Goal: Task Accomplishment & Management: Use online tool/utility

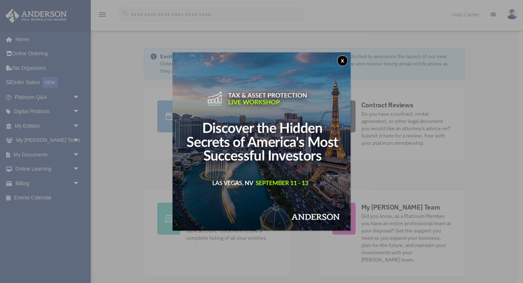
click at [345, 57] on button "x" at bounding box center [342, 60] width 11 height 11
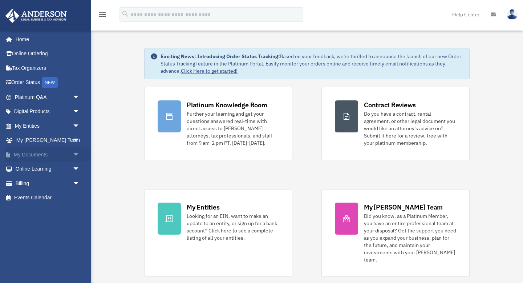
click at [73, 156] on span "arrow_drop_down" at bounding box center [80, 154] width 15 height 15
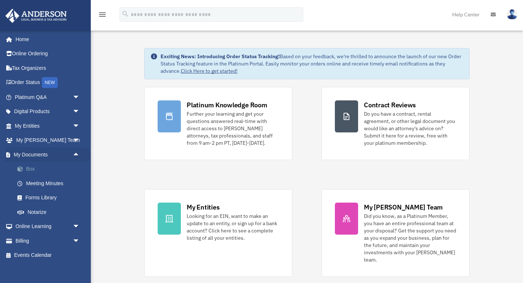
click at [30, 169] on link "Box" at bounding box center [50, 169] width 81 height 15
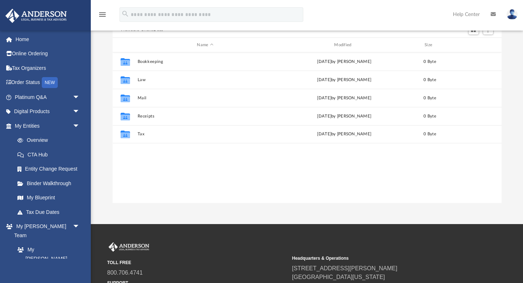
scroll to position [73, 0]
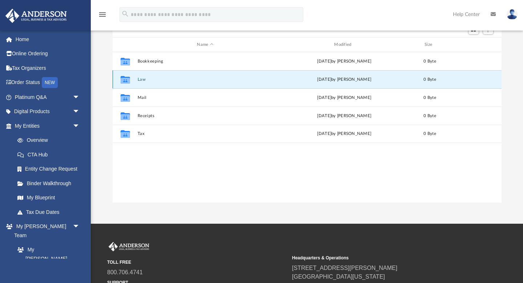
click at [172, 78] on button "Law" at bounding box center [205, 79] width 136 height 5
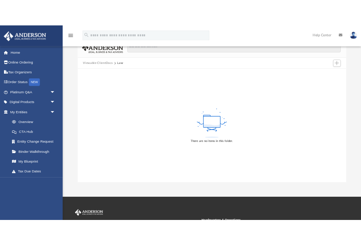
scroll to position [44, 0]
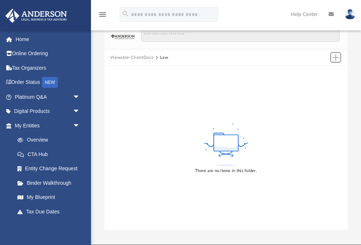
click at [336, 59] on span "Add" at bounding box center [335, 58] width 6 height 6
click at [321, 72] on li "Upload" at bounding box center [324, 72] width 23 height 8
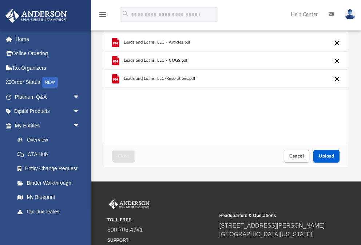
scroll to position [109, 0]
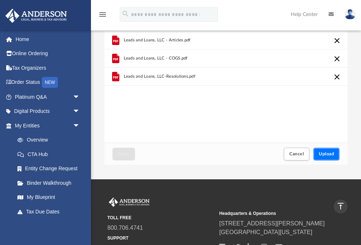
click at [328, 156] on span "Upload" at bounding box center [325, 154] width 15 height 4
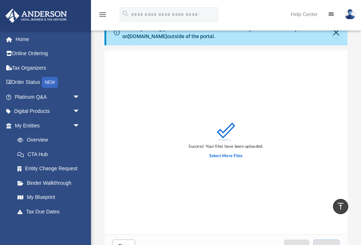
scroll to position [0, 0]
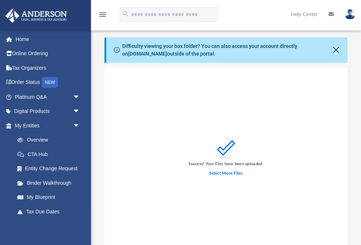
click at [333, 51] on button "Close" at bounding box center [336, 50] width 8 height 10
